Goal: Answer question/provide support

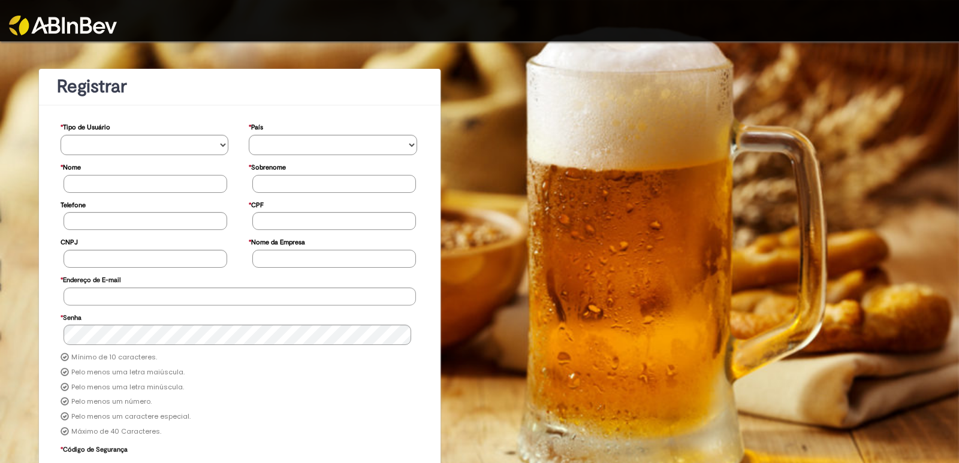
click at [46, 19] on img at bounding box center [63, 26] width 108 height 20
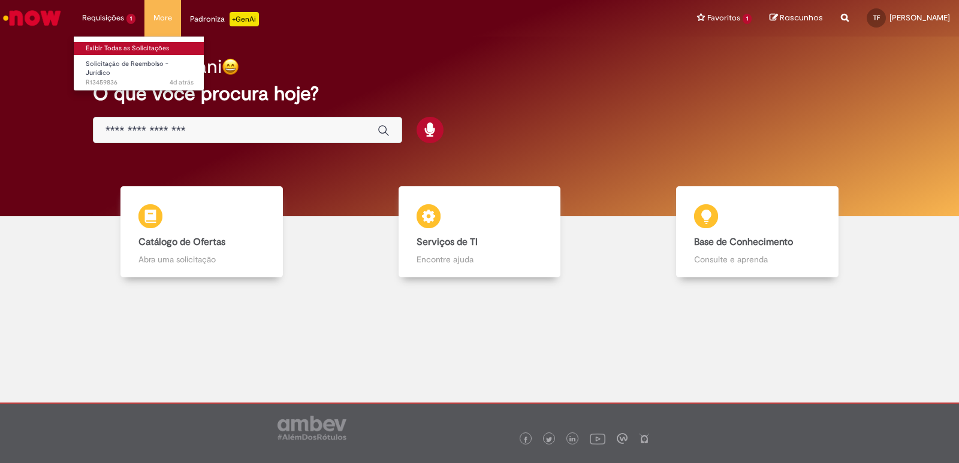
click at [109, 44] on link "Exibir Todas as Solicitações" at bounding box center [140, 48] width 132 height 13
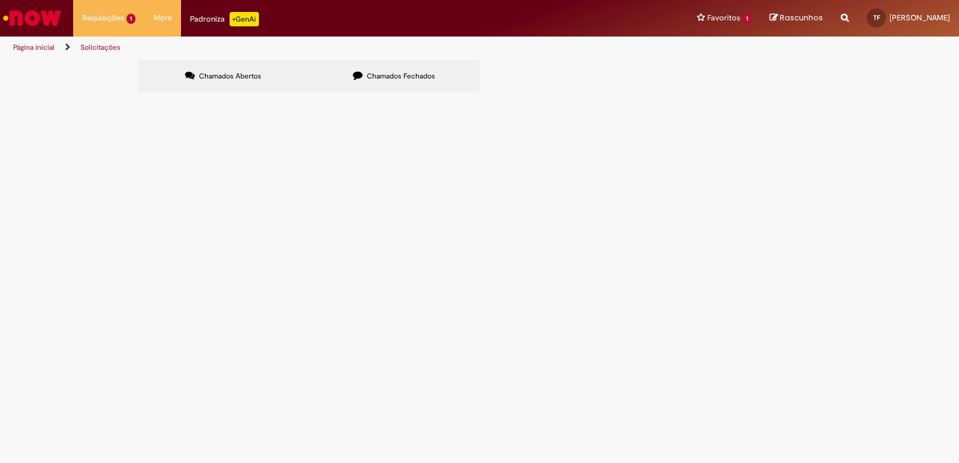
click at [0, 0] on span "Solicitação de Reembolso - Jurídico" at bounding box center [0, 0] width 0 height 0
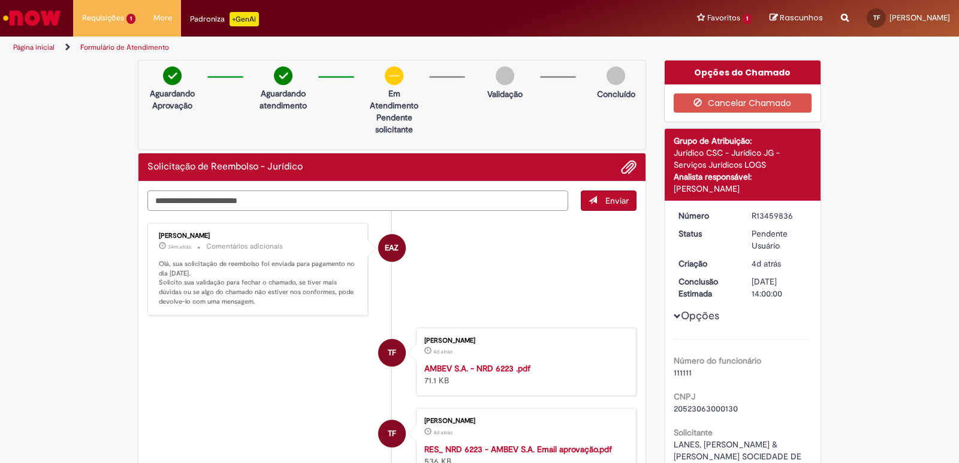
click at [273, 199] on textarea "Digite sua mensagem aqui..." at bounding box center [357, 201] width 421 height 20
type textarea "**********"
click at [606, 203] on span "Enviar" at bounding box center [617, 200] width 23 height 11
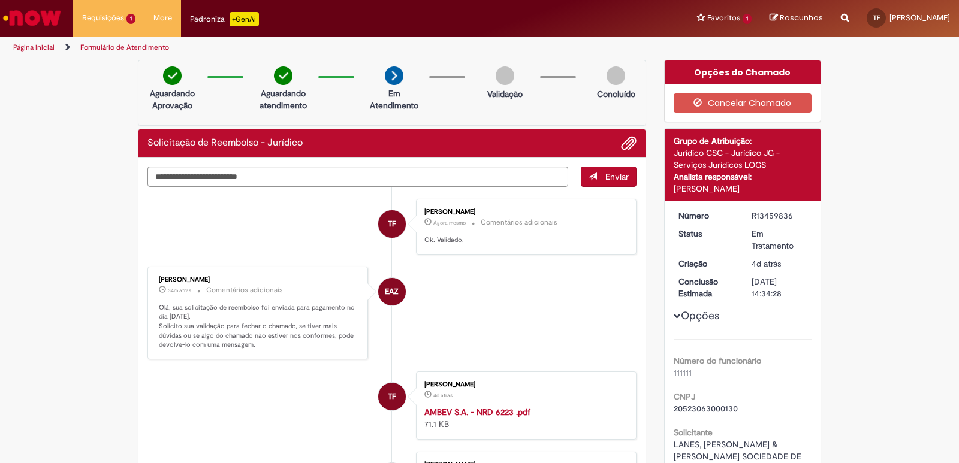
click at [0, 0] on button "Opções" at bounding box center [0, 0] width 0 height 0
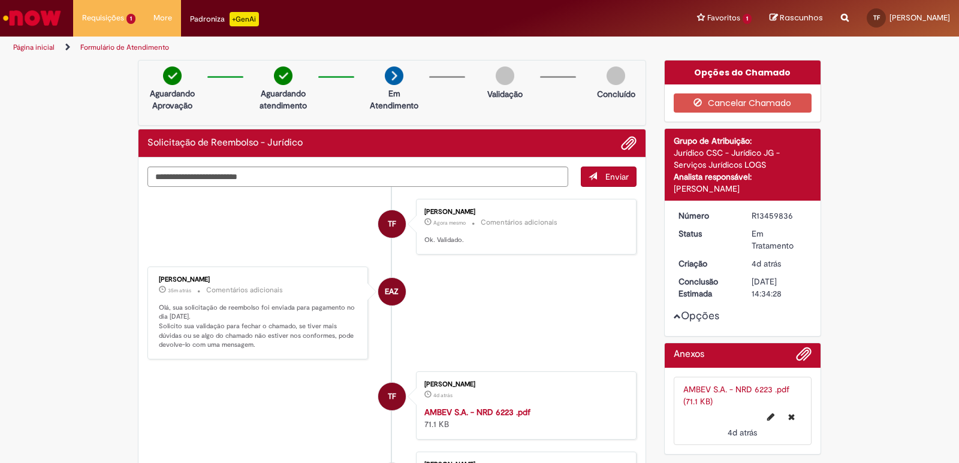
click at [707, 67] on div "Opções do Chamado" at bounding box center [743, 73] width 156 height 24
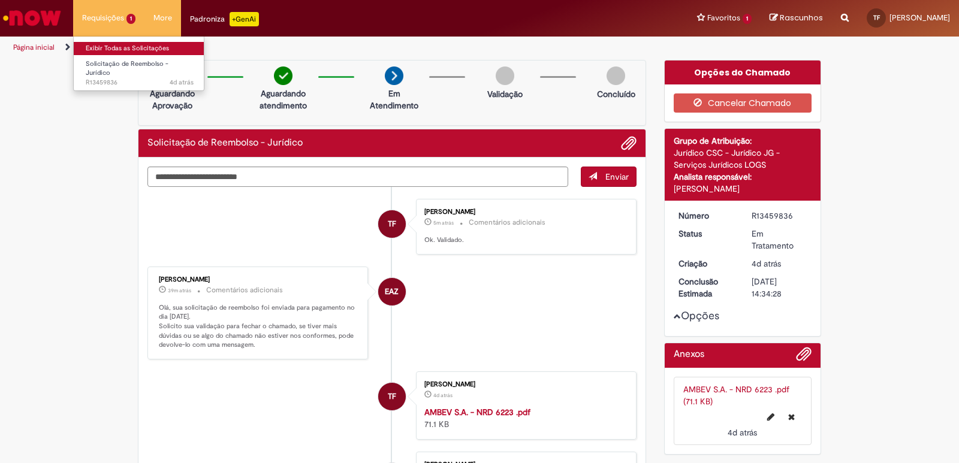
click at [119, 46] on link "Exibir Todas as Solicitações" at bounding box center [140, 48] width 132 height 13
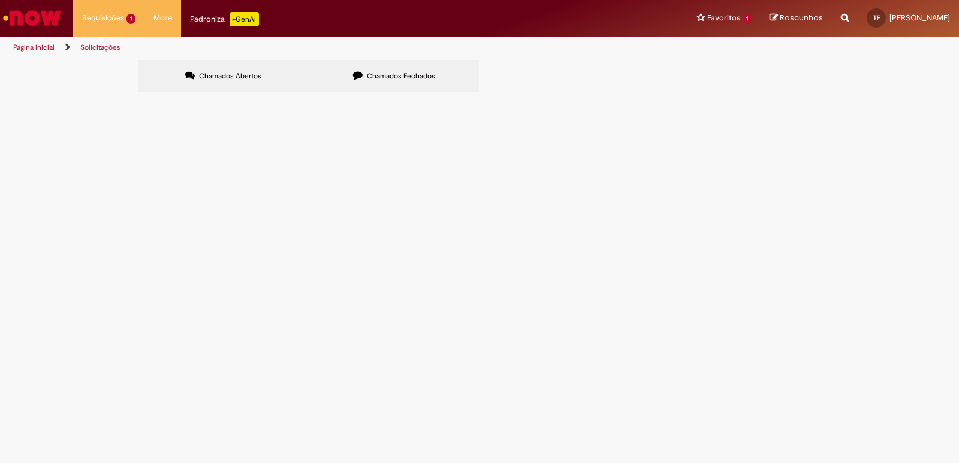
click at [0, 0] on span "Reembolso de despesas de custas referentes aos processos 0018806-14.2011.4.03.6…" at bounding box center [0, 0] width 0 height 0
click at [246, 172] on main "Solicitações Chamados Abertos Chamados Fechados Itens solicitados Exportar como…" at bounding box center [479, 261] width 959 height 404
